Goal: Task Accomplishment & Management: Manage account settings

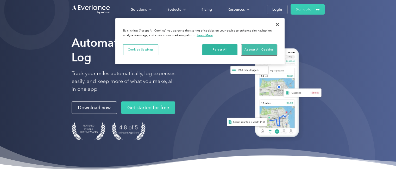
click at [254, 48] on button "Accept All Cookies" at bounding box center [259, 49] width 35 height 11
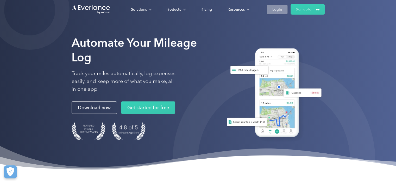
click at [272, 9] on div "Login" at bounding box center [277, 9] width 10 height 7
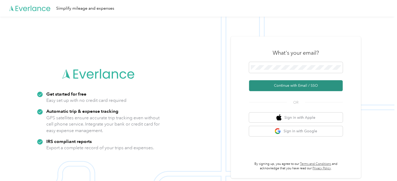
click at [295, 82] on button "Continue with Email / SSO" at bounding box center [296, 85] width 94 height 11
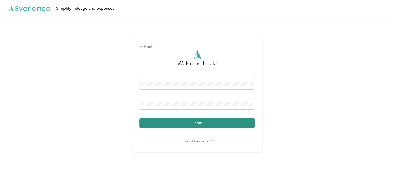
click at [150, 122] on button "Login" at bounding box center [198, 122] width 116 height 9
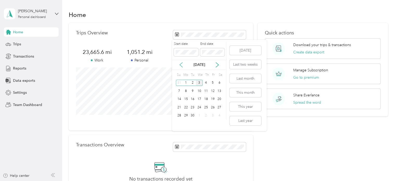
click at [182, 63] on icon at bounding box center [181, 64] width 5 height 5
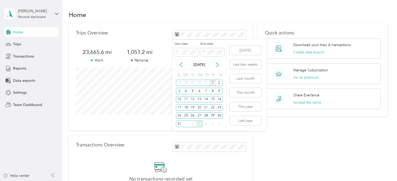
click at [213, 84] on div "1" at bounding box center [213, 83] width 7 height 7
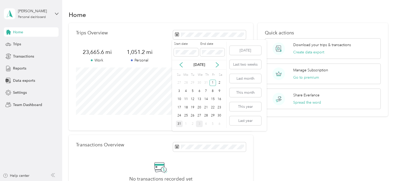
click at [177, 123] on div "31" at bounding box center [179, 124] width 7 height 7
